Goal: Task Accomplishment & Management: Manage account settings

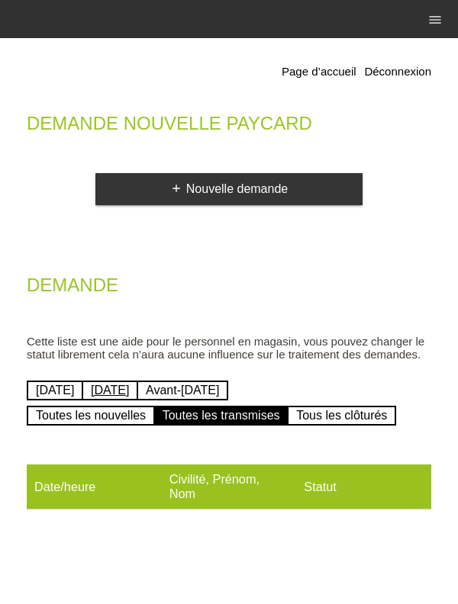
click at [130, 392] on link "[DATE]" at bounding box center [110, 391] width 56 height 20
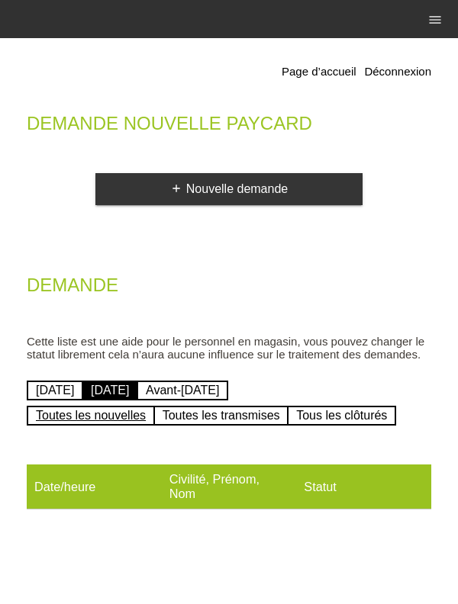
click at [121, 424] on link "Toutes les nouvelles" at bounding box center [91, 416] width 128 height 20
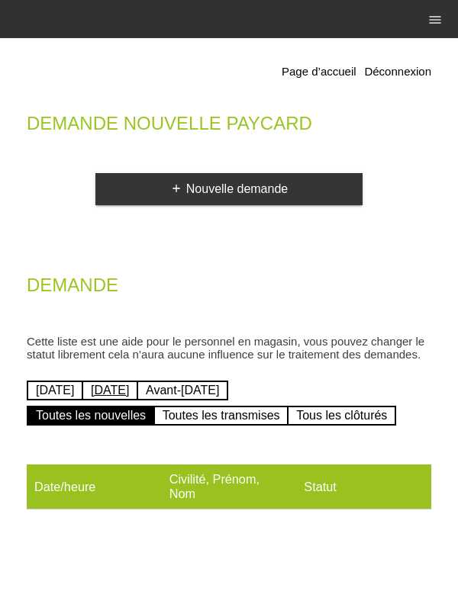
click at [131, 395] on link "[DATE]" at bounding box center [110, 391] width 56 height 20
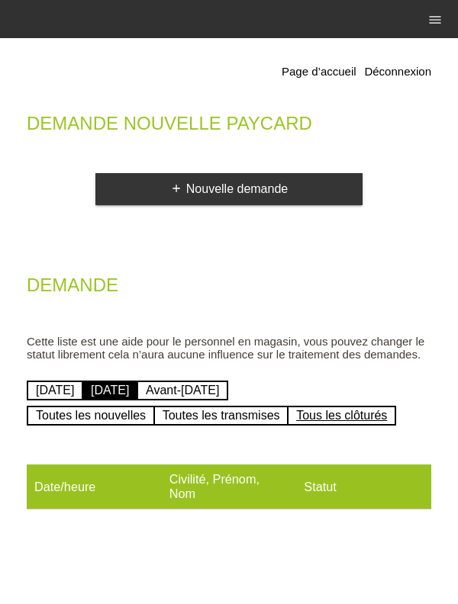
click at [379, 410] on link "Tous les clôturés" at bounding box center [341, 416] width 109 height 20
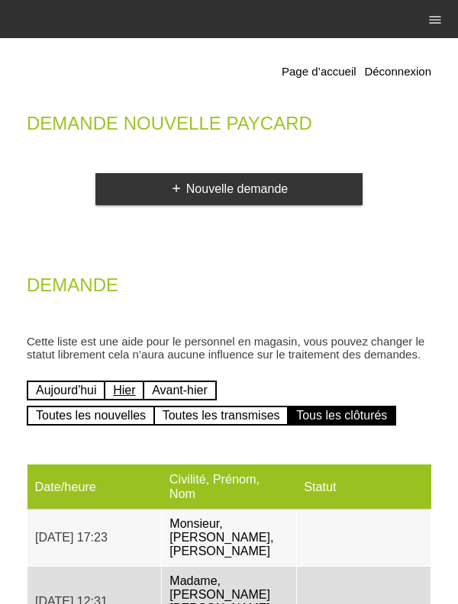
click at [132, 393] on link "Hier" at bounding box center [124, 391] width 40 height 20
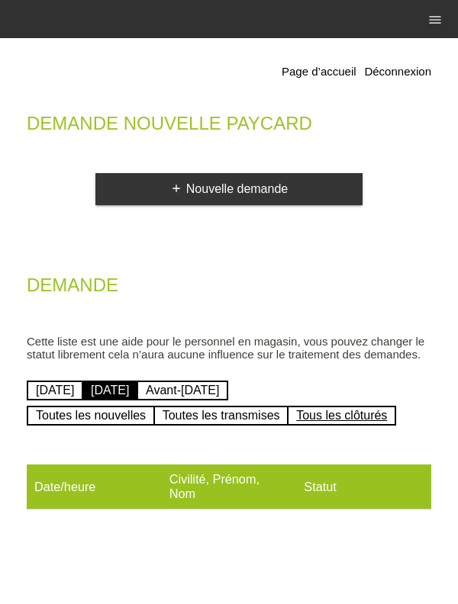
click at [387, 426] on link "Tous les clôturés" at bounding box center [341, 416] width 109 height 20
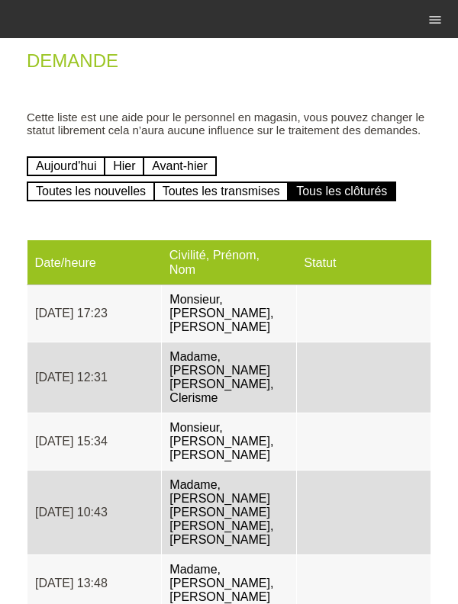
scroll to position [230, 0]
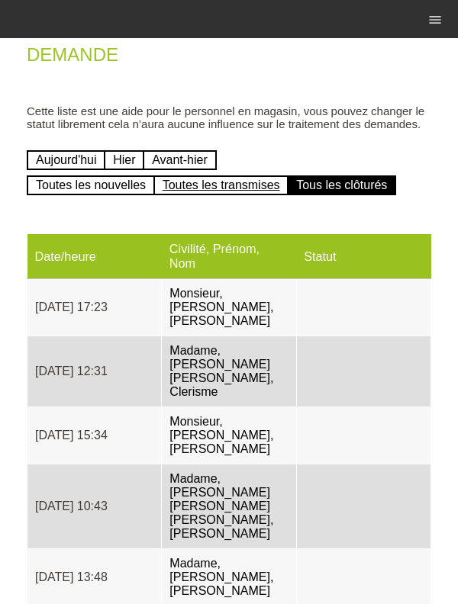
click at [234, 194] on link "Toutes les transmises" at bounding box center [221, 186] width 136 height 20
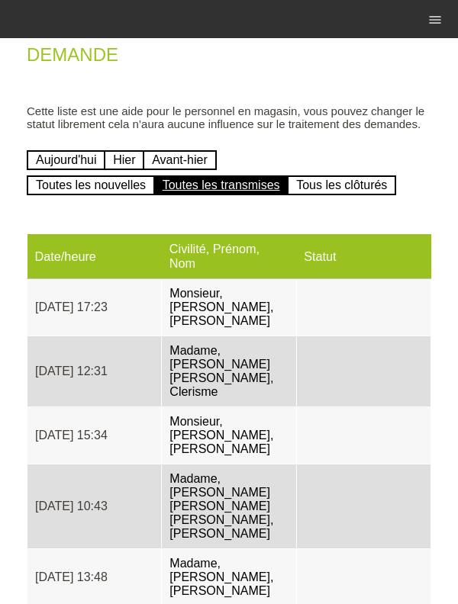
scroll to position [304, 0]
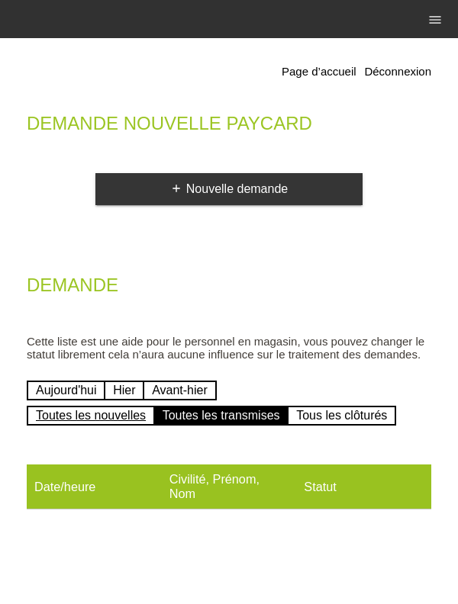
click at [64, 423] on link "Toutes les nouvelles" at bounding box center [91, 416] width 128 height 20
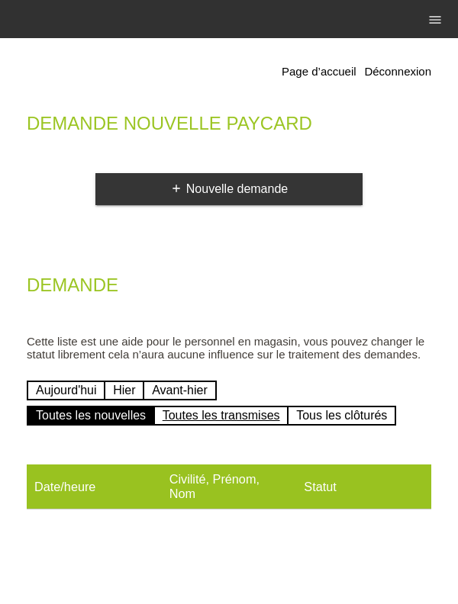
click at [243, 426] on link "Toutes les transmises" at bounding box center [221, 416] width 136 height 20
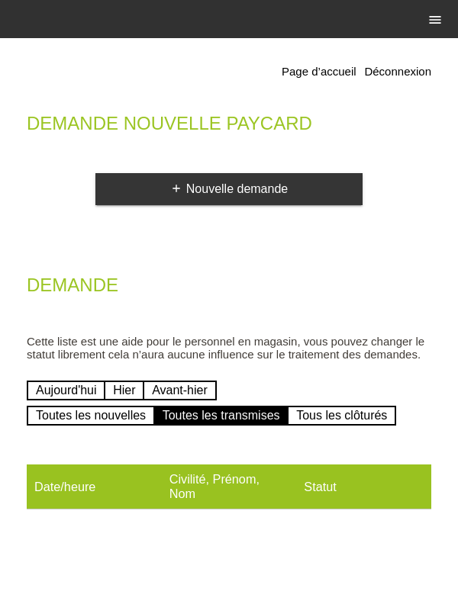
click at [436, 21] on icon "menu" at bounding box center [434, 19] width 15 height 15
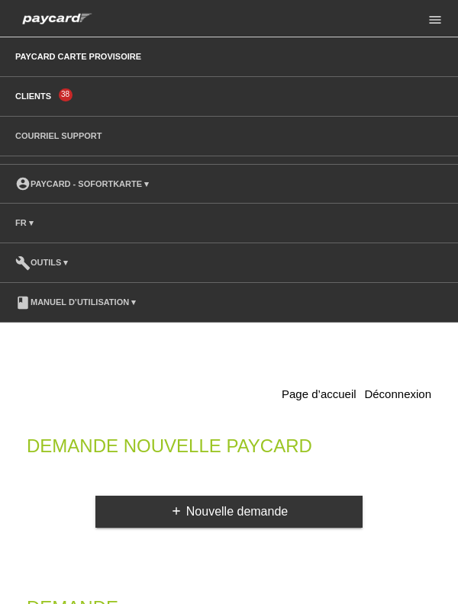
click at [40, 98] on link "Clients" at bounding box center [33, 96] width 51 height 9
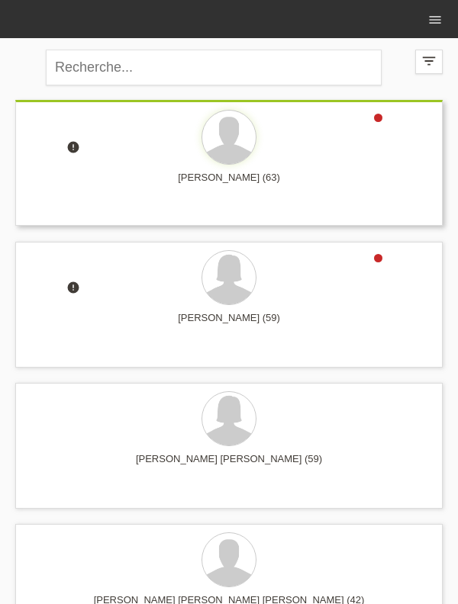
click at [229, 178] on div "[PERSON_NAME] (63)" at bounding box center [228, 184] width 403 height 24
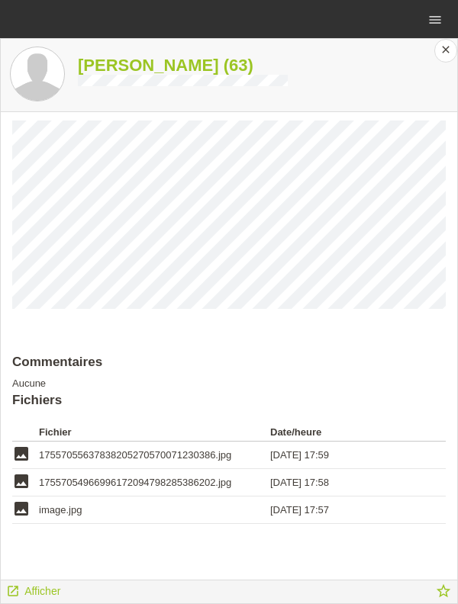
scroll to position [30, 0]
click at [17, 457] on icon "image" at bounding box center [21, 454] width 18 height 18
click at [93, 454] on span "17557055637838205270570071230386.jpg" at bounding box center [135, 455] width 192 height 11
click at [55, 589] on span "Afficher" at bounding box center [42, 591] width 36 height 12
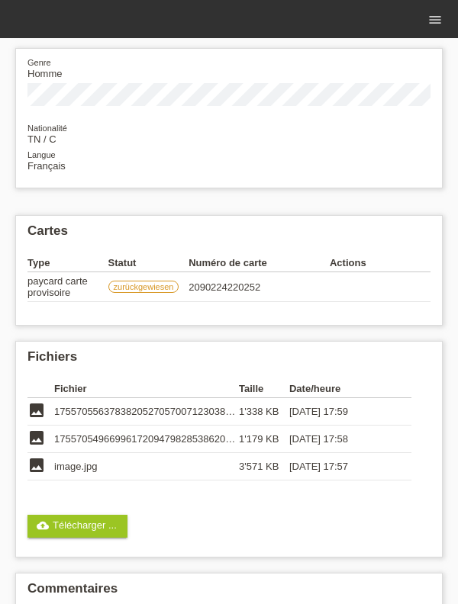
scroll to position [175, 0]
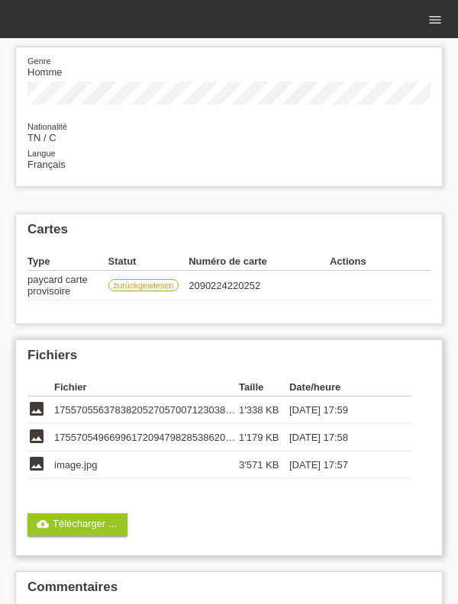
click at [195, 411] on span "17557055637838205270570071230386.jpg" at bounding box center [150, 410] width 192 height 11
click at [43, 418] on td "image" at bounding box center [40, 410] width 27 height 27
click at [45, 408] on icon "image" at bounding box center [36, 409] width 18 height 18
click at [44, 412] on icon "image" at bounding box center [36, 409] width 18 height 18
click at [165, 409] on span "17557055637838205270570071230386.jpg" at bounding box center [150, 410] width 192 height 11
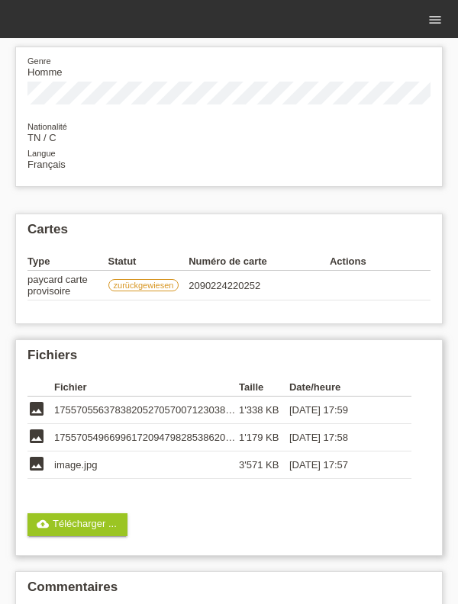
click at [167, 403] on td "17557055637838205270570071230386.jpg" at bounding box center [146, 410] width 185 height 27
click at [168, 411] on span "17557055637838205270570071230386.jpg" at bounding box center [150, 410] width 192 height 11
click at [169, 411] on span "17557055637838205270570071230386.jpg" at bounding box center [150, 410] width 192 height 11
click at [186, 449] on td "17557054966996172094798285386202.jpg" at bounding box center [146, 437] width 185 height 27
click at [83, 476] on td "image.jpg" at bounding box center [146, 465] width 185 height 27
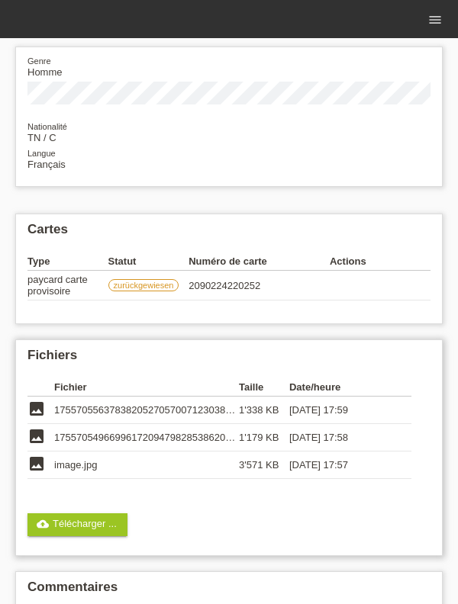
click at [69, 473] on td "image.jpg" at bounding box center [146, 465] width 185 height 27
click at [71, 524] on link "cloud_upload Télécharger ..." at bounding box center [77, 525] width 100 height 23
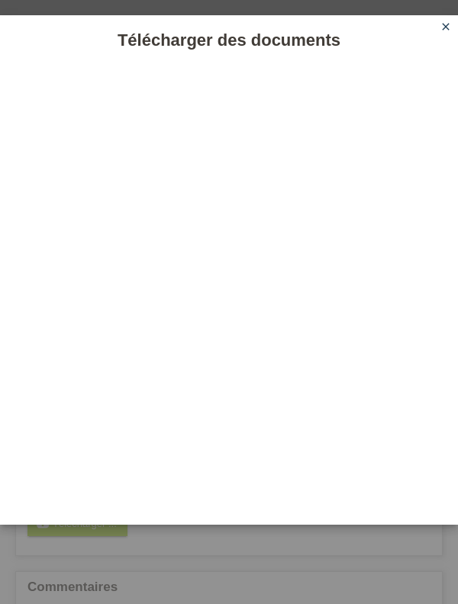
click at [443, 36] on link "close" at bounding box center [446, 28] width 20 height 18
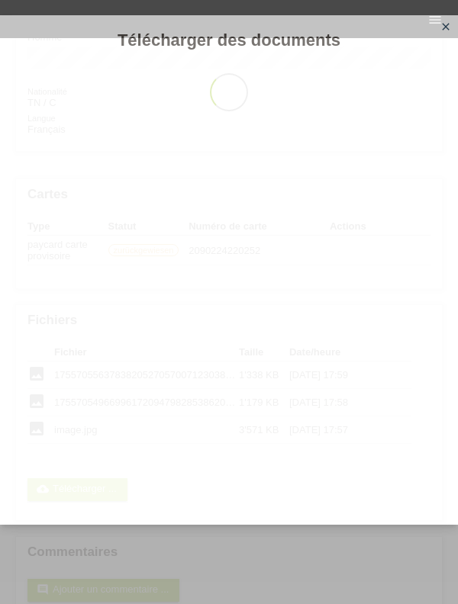
scroll to position [241, 0]
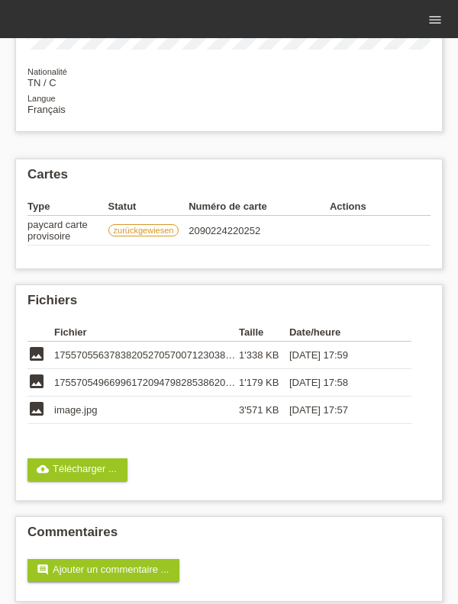
scroll to position [248, 0]
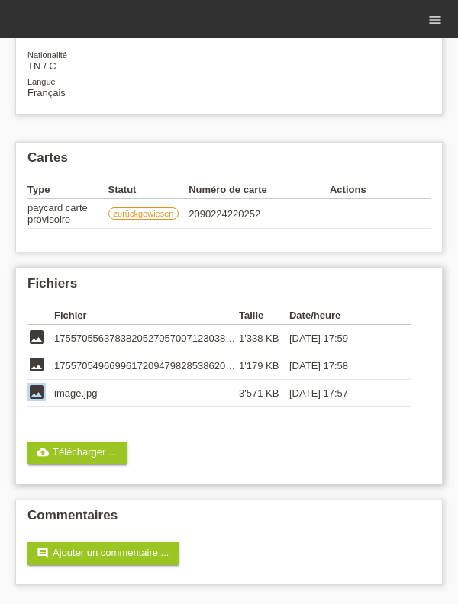
click at [279, 432] on div "Fichiers Fichier Taille Date/heure image 17557055637838205270570071230386.jpg 1…" at bounding box center [228, 376] width 427 height 217
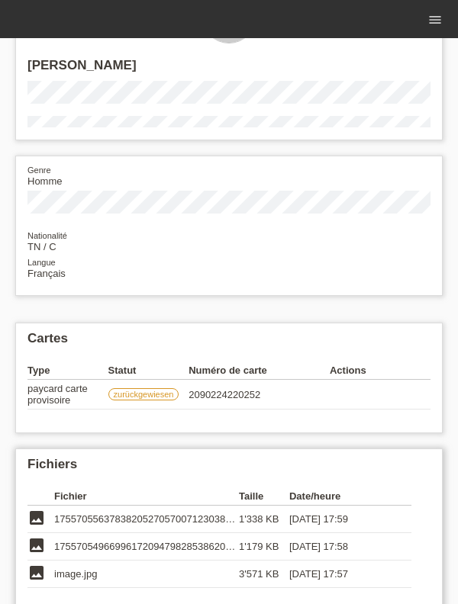
scroll to position [175, 0]
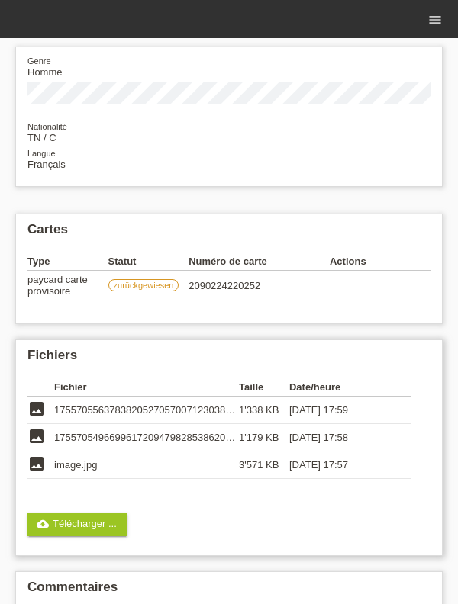
click at [97, 421] on td "17557055637838205270570071230386.jpg" at bounding box center [146, 410] width 185 height 27
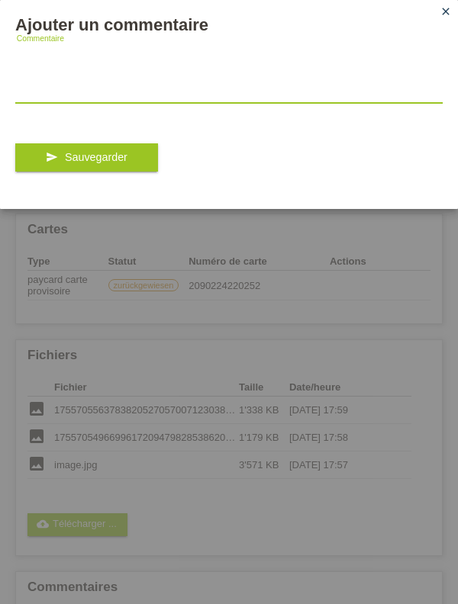
click at [52, 96] on textarea at bounding box center [228, 73] width 427 height 59
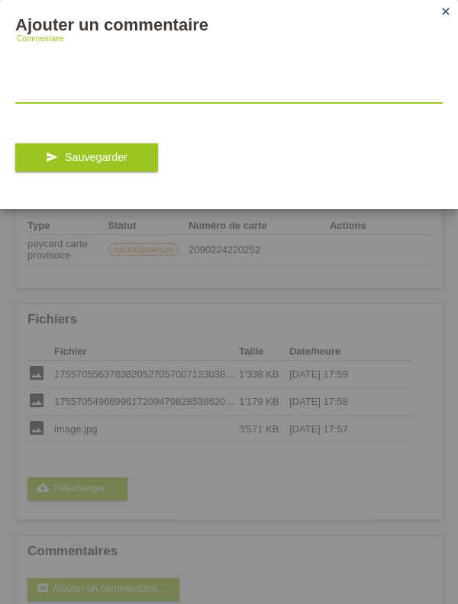
scroll to position [241, 0]
